Goal: Navigation & Orientation: Find specific page/section

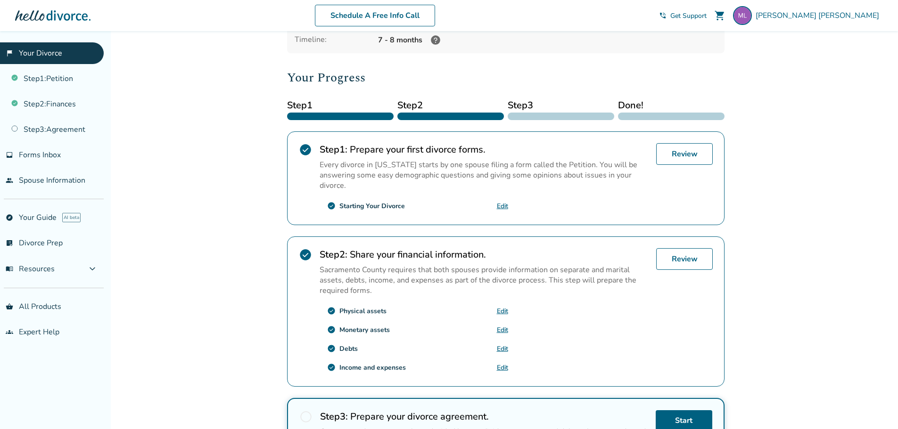
scroll to position [93, 0]
click at [78, 184] on link "people Spouse Information" at bounding box center [52, 181] width 104 height 22
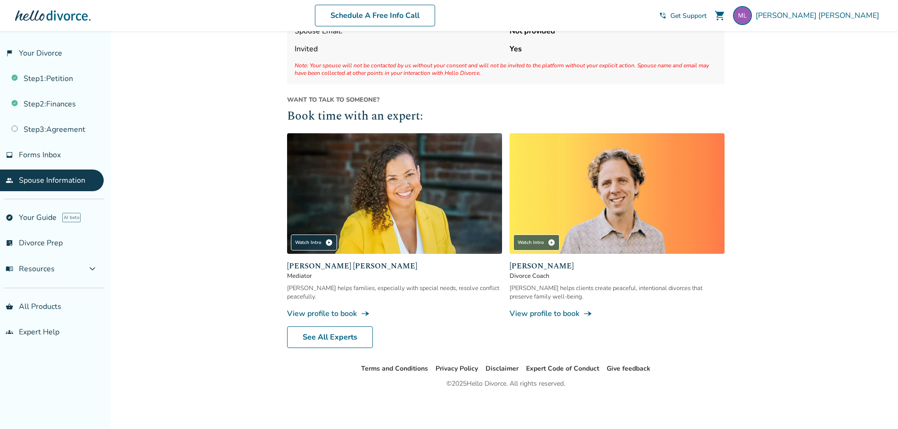
scroll to position [80, 0]
click at [45, 154] on span "Forms Inbox" at bounding box center [40, 155] width 42 height 10
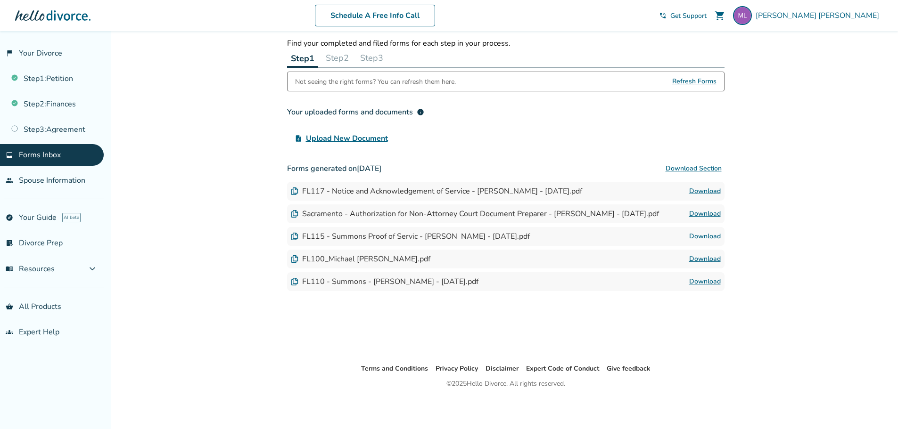
scroll to position [31, 0]
click at [57, 51] on link "flag_2 Your Divorce" at bounding box center [52, 53] width 104 height 22
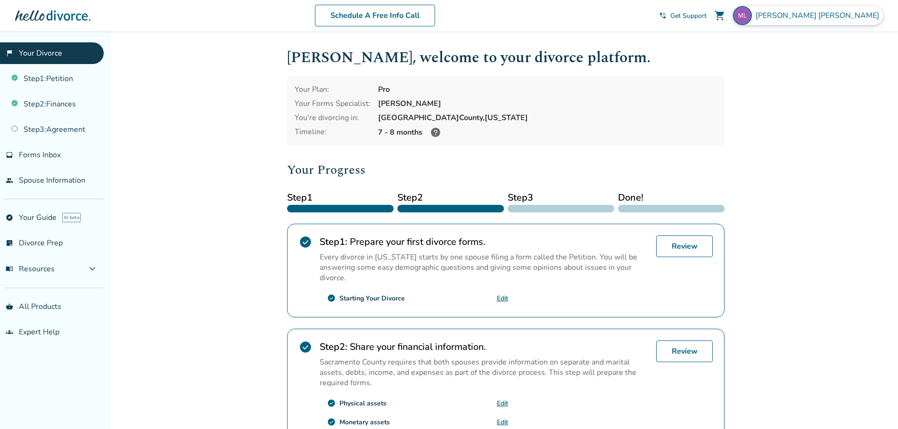
click at [859, 21] on div "[PERSON_NAME]" at bounding box center [808, 15] width 150 height 19
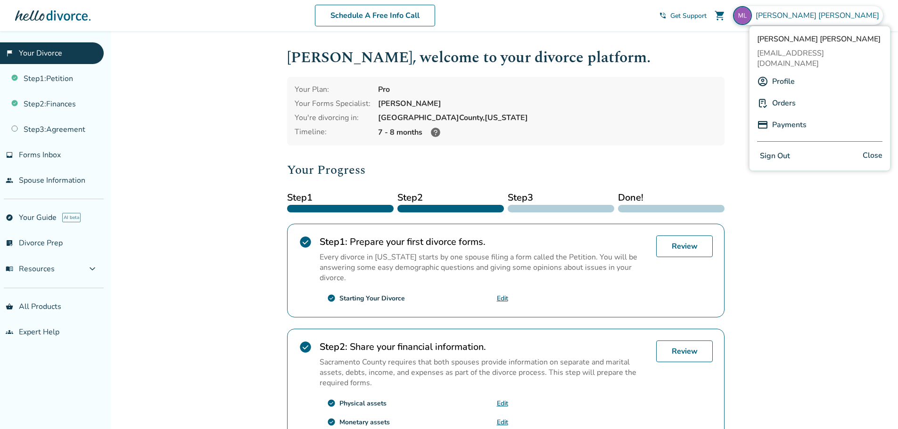
click at [776, 149] on button "Sign Out" at bounding box center [775, 156] width 36 height 14
